Goal: Task Accomplishment & Management: Complete application form

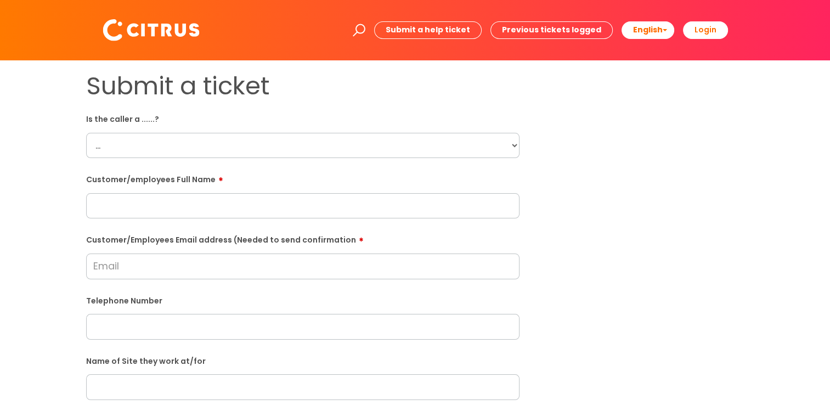
click at [219, 159] on form "Is the caller a ......? ... Citrus Customer Citrus Employee [DEMOGRAPHIC_DATA] …" at bounding box center [302, 397] width 433 height 575
click at [217, 147] on select "... Citrus Customer Citrus Employee [DEMOGRAPHIC_DATA] Supplier" at bounding box center [302, 145] width 433 height 25
click at [213, 271] on input "Customer/Employees Email address (Needed to send confirmation" at bounding box center [302, 265] width 433 height 25
click at [175, 328] on input "text" at bounding box center [302, 326] width 433 height 25
paste input "07708961633"
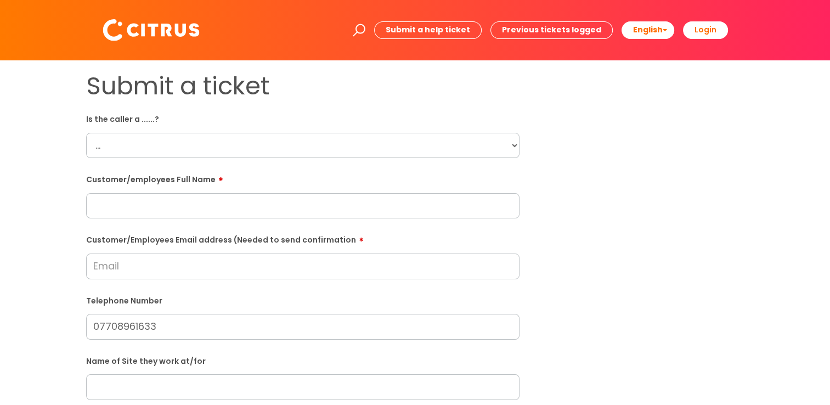
type input "07708961633"
click at [181, 190] on div "Customer/employees Full Name" at bounding box center [302, 194] width 433 height 49
click at [180, 205] on input "text" at bounding box center [302, 205] width 433 height 25
paste input "[PERSON_NAME]"
type input "[PERSON_NAME]"
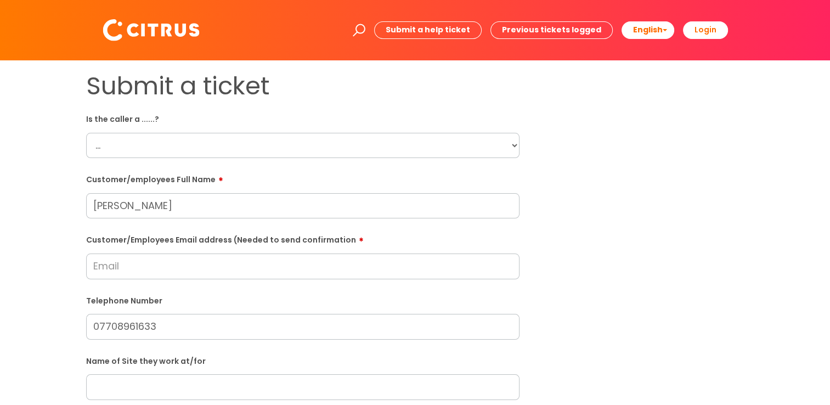
click at [154, 139] on select "... Citrus Customer Citrus Employee [DEMOGRAPHIC_DATA] Supplier" at bounding box center [302, 145] width 433 height 25
select select "Citrus Employee"
click at [86, 133] on select "... Citrus Customer Citrus Employee [DEMOGRAPHIC_DATA] Supplier" at bounding box center [302, 145] width 433 height 25
click at [183, 268] on input "Customer/Employees Email address (Needed to send confirmation" at bounding box center [302, 265] width 433 height 25
type input "[EMAIL_ADDRESS][DOMAIN_NAME]"
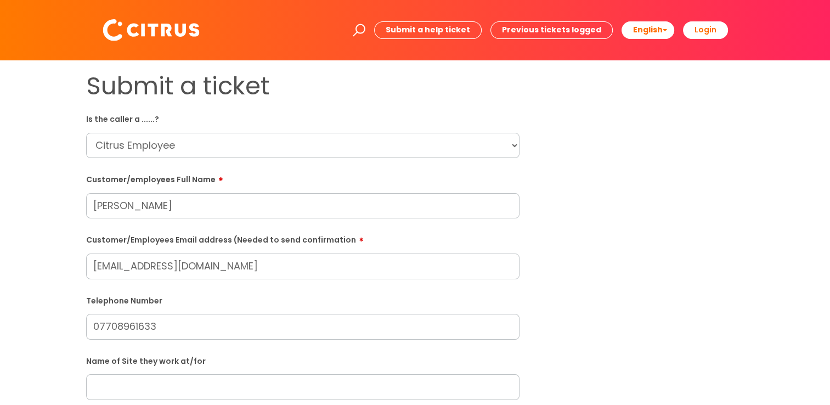
click at [143, 382] on div "Name of Site they work at/for" at bounding box center [302, 375] width 433 height 48
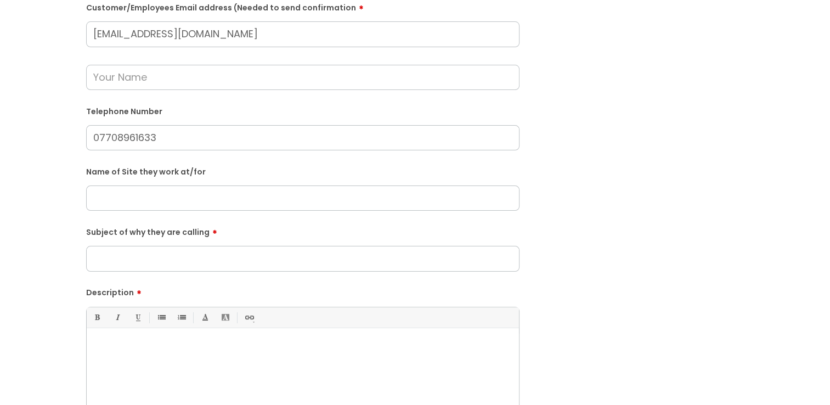
scroll to position [274, 0]
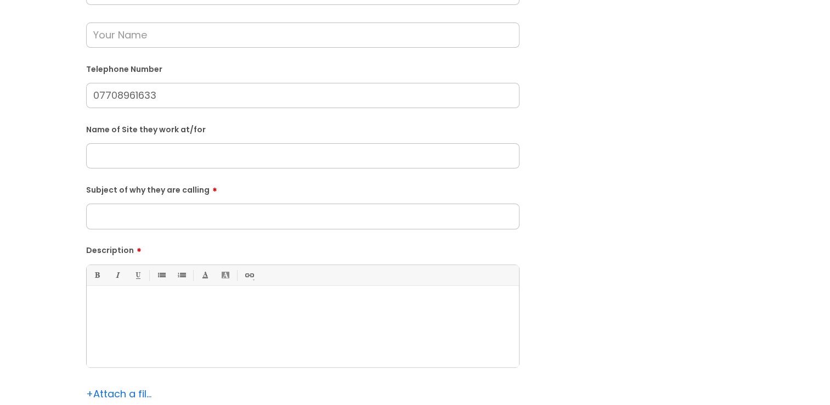
click at [175, 211] on input "Subject of why they are calling" at bounding box center [302, 215] width 433 height 25
type input "Payment"
click at [145, 316] on div at bounding box center [303, 329] width 432 height 76
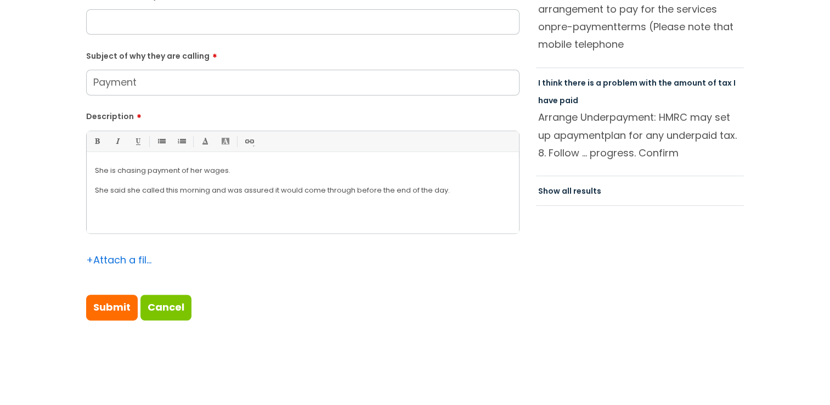
scroll to position [493, 0]
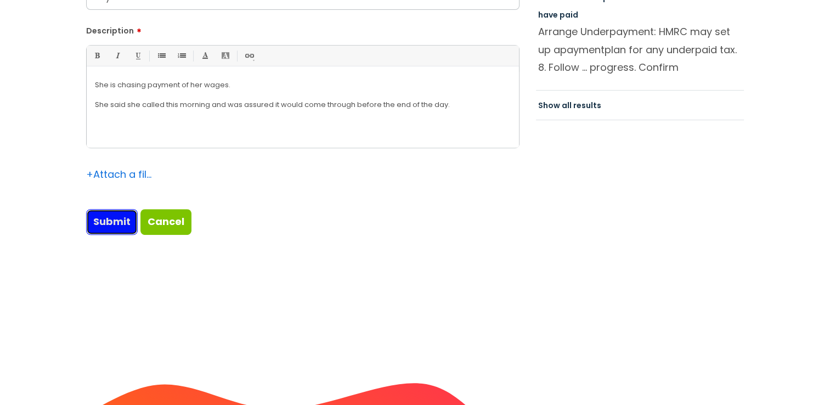
click at [110, 223] on input "Submit" at bounding box center [112, 221] width 52 height 25
type input "Please Wait..."
